Goal: Task Accomplishment & Management: Manage account settings

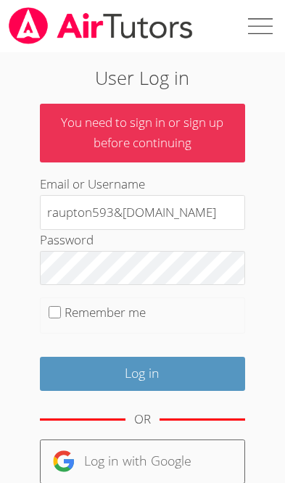
type input "raupton593&[DOMAIN_NAME]"
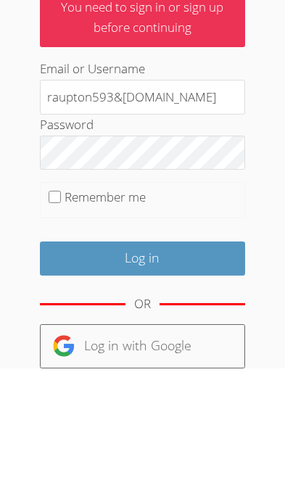
click at [144, 357] on input "Log in" at bounding box center [142, 374] width 205 height 34
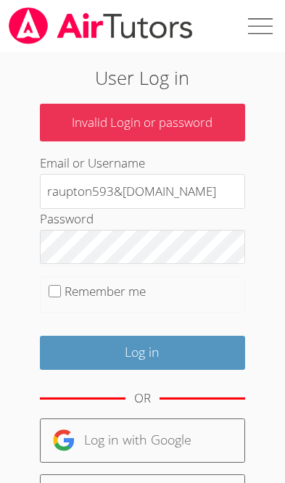
click at [92, 198] on input "raupton593&[DOMAIN_NAME]" at bounding box center [142, 191] width 205 height 35
type input "[EMAIL_ADDRESS][DOMAIN_NAME]"
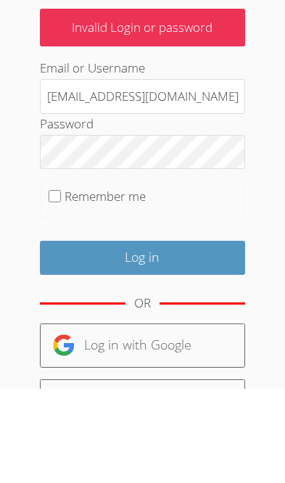
click at [149, 336] on input "Log in" at bounding box center [142, 353] width 205 height 34
click at [150, 336] on input "Log in" at bounding box center [142, 353] width 205 height 34
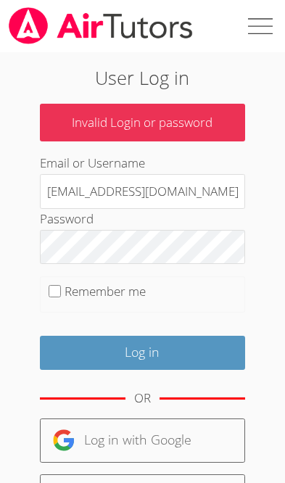
click at [179, 191] on input "[EMAIL_ADDRESS][DOMAIN_NAME]" at bounding box center [142, 191] width 205 height 35
type input "raupton593@gmail.com"
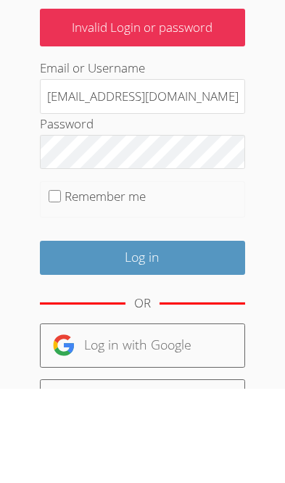
click at [150, 336] on input "Log in" at bounding box center [142, 353] width 205 height 34
